Goal: Information Seeking & Learning: Learn about a topic

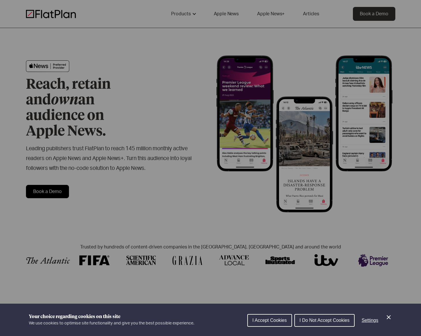
click at [176, 196] on div "Cookie preferences" at bounding box center [210, 168] width 421 height 336
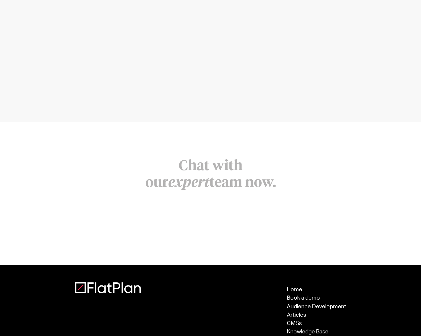
scroll to position [2249, 0]
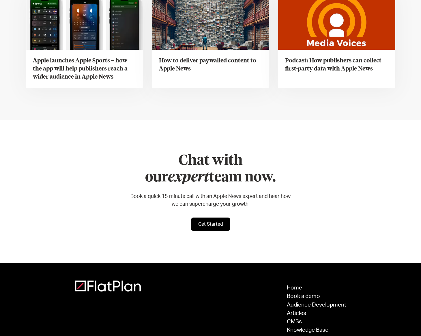
click at [298, 285] on link "Home" at bounding box center [317, 287] width 60 height 5
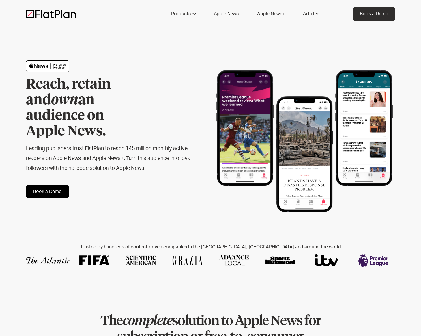
click at [281, 14] on link "Apple News+" at bounding box center [270, 14] width 41 height 14
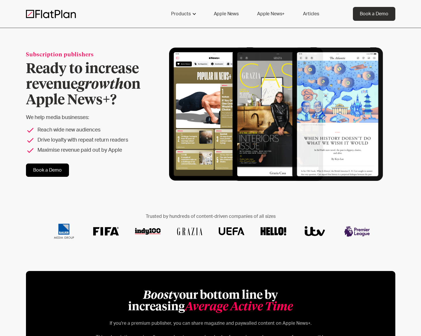
click at [244, 11] on link "Apple News" at bounding box center [226, 14] width 39 height 14
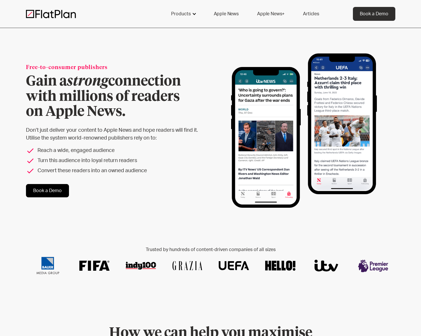
click at [181, 18] on div "Products" at bounding box center [183, 14] width 38 height 14
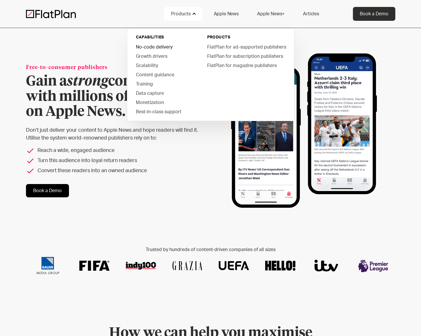
click at [163, 47] on link "No-code delivery" at bounding box center [164, 46] width 66 height 9
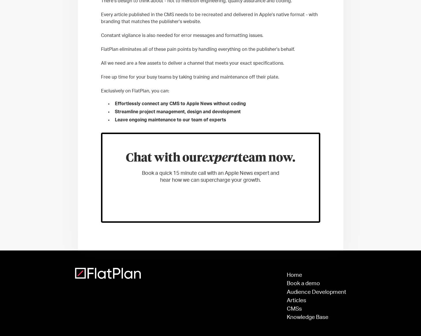
scroll to position [253, 0]
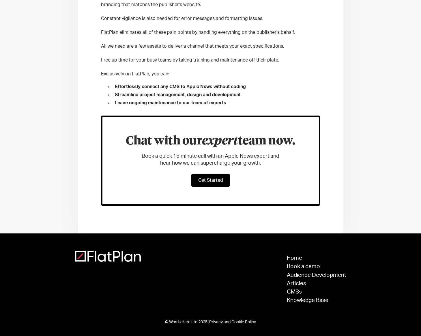
click at [113, 259] on img at bounding box center [108, 256] width 66 height 11
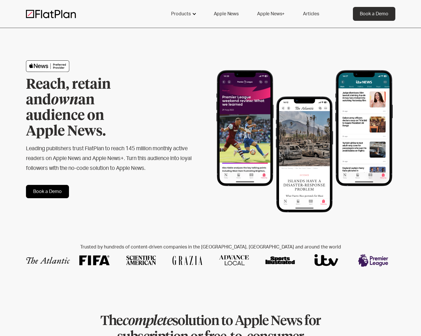
click at [192, 15] on div "Products" at bounding box center [183, 14] width 38 height 14
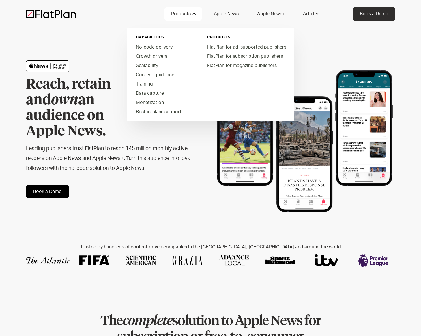
click at [192, 15] on div "Products" at bounding box center [183, 14] width 38 height 14
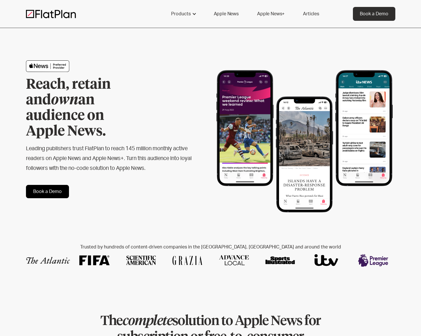
click at [309, 12] on link "Articles" at bounding box center [311, 14] width 30 height 14
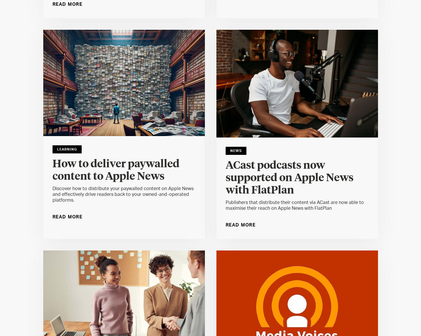
scroll to position [1811, 0]
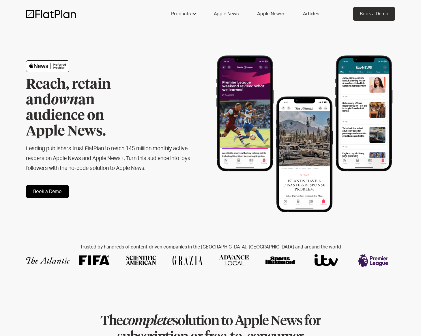
click at [305, 18] on link "Articles" at bounding box center [311, 14] width 30 height 14
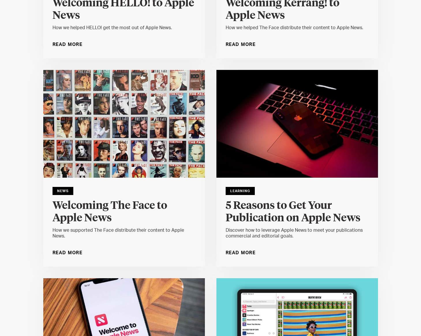
scroll to position [6692, 0]
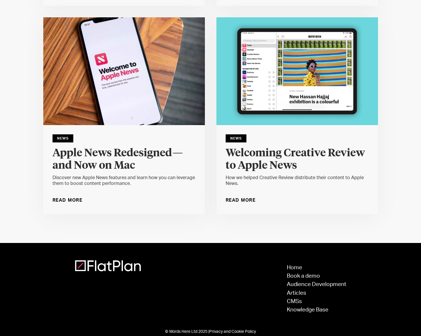
click at [113, 83] on img at bounding box center [124, 71] width 162 height 108
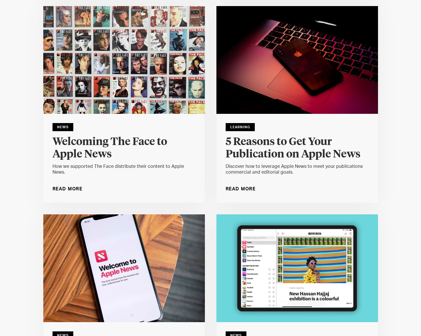
scroll to position [6477, 0]
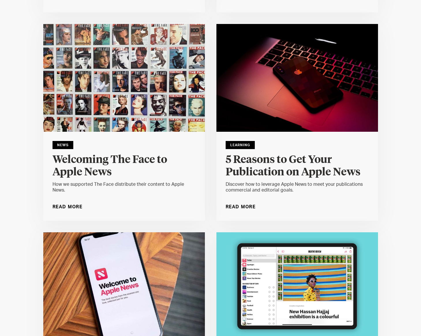
click at [121, 92] on img at bounding box center [124, 78] width 162 height 108
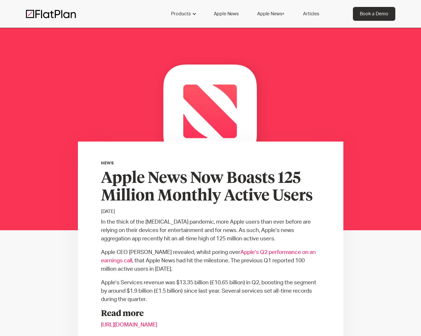
click at [373, 129] on img at bounding box center [210, 129] width 421 height 202
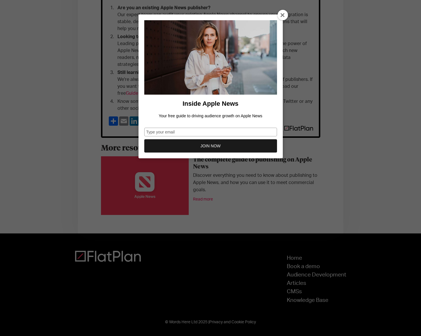
click at [343, 82] on div "Inside Apple News Your free guide to driving audience growth on Apple News Type…" at bounding box center [210, 168] width 421 height 336
click at [281, 14] on icon at bounding box center [283, 15] width 5 height 5
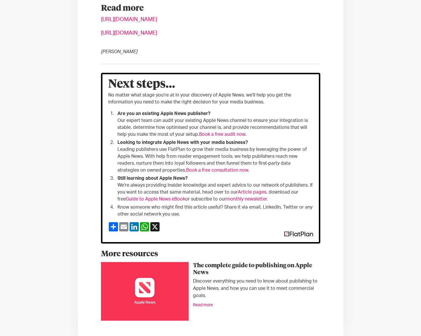
scroll to position [255, 0]
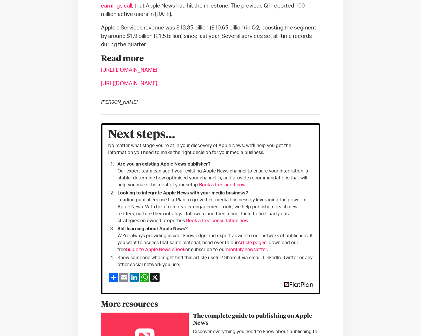
click at [157, 82] on link "https://www.apple.com/investor/earnings-call/" at bounding box center [129, 83] width 56 height 5
click at [221, 65] on div "In the thick of the COVID-19 pandemic, more Apple users than ever before are re…" at bounding box center [211, 28] width 220 height 130
click at [157, 70] on link "https://techcrunch.com/2020/04/30/apple-news-hits-125-million-monthly-active-us…" at bounding box center [129, 69] width 56 height 5
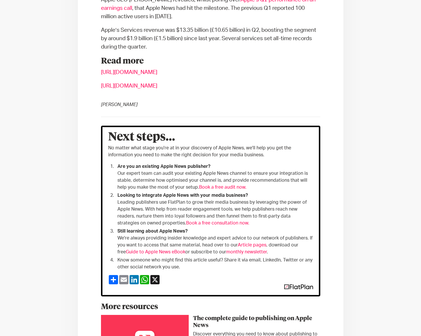
scroll to position [53, 0]
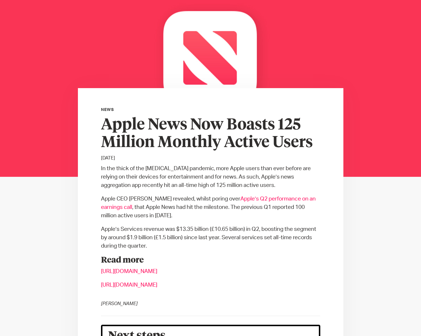
click at [117, 207] on link "Apple’s Q2 performance on an earnings call" at bounding box center [208, 203] width 215 height 14
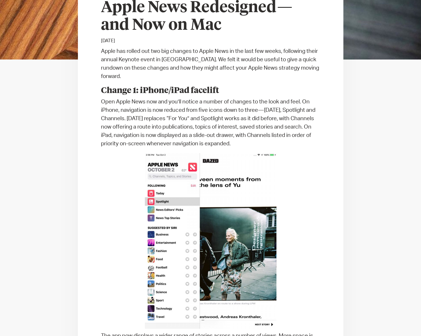
scroll to position [536, 0]
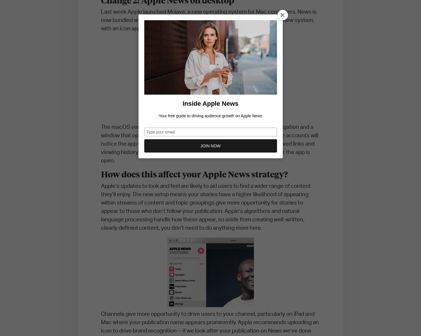
click at [282, 16] on icon at bounding box center [283, 15] width 5 height 5
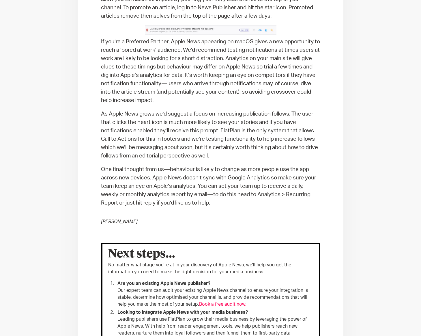
scroll to position [1182, 0]
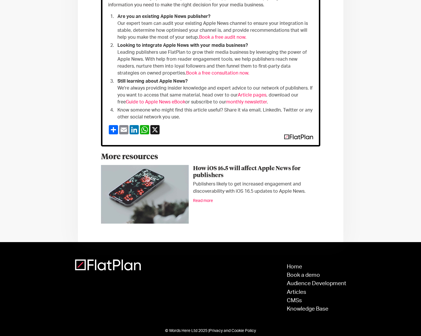
drag, startPoint x: 406, startPoint y: 130, endPoint x: 382, endPoint y: 133, distance: 24.4
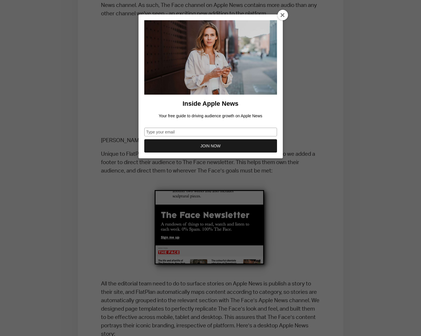
scroll to position [918, 0]
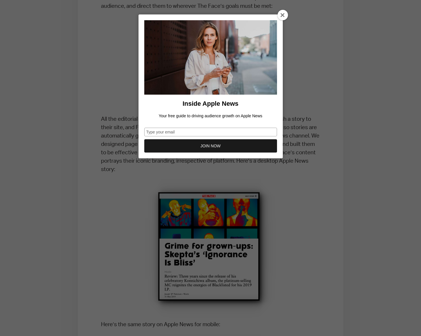
click at [278, 14] on div at bounding box center [283, 15] width 10 height 10
